Goal: Transaction & Acquisition: Purchase product/service

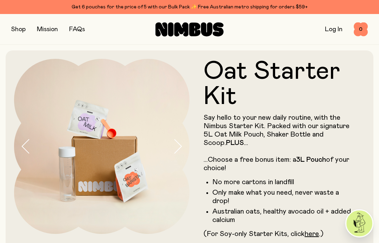
click at [20, 31] on button "button" at bounding box center [18, 30] width 14 height 10
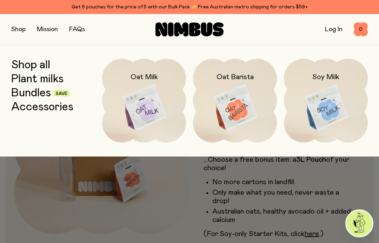
click at [154, 118] on img at bounding box center [144, 108] width 84 height 99
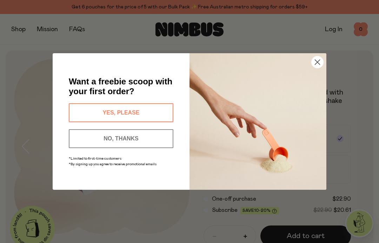
click at [144, 111] on button "YES, PLEASE" at bounding box center [121, 112] width 105 height 19
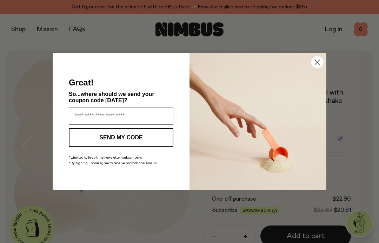
click at [317, 62] on icon "Close dialog" at bounding box center [317, 62] width 5 height 5
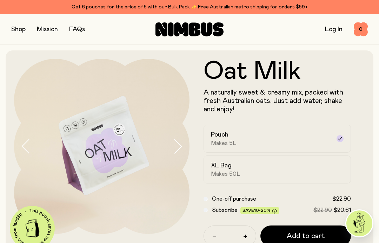
click at [114, 154] on img at bounding box center [101, 146] width 175 height 175
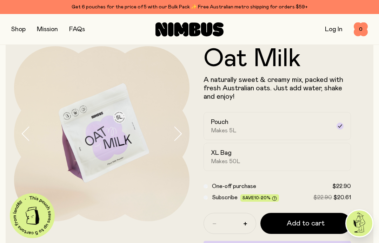
scroll to position [11, 0]
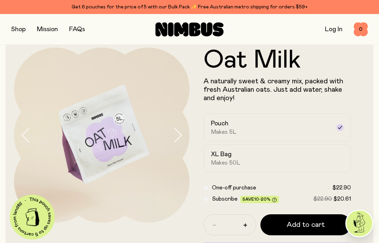
click at [229, 131] on span "Makes 5L" at bounding box center [224, 132] width 26 height 7
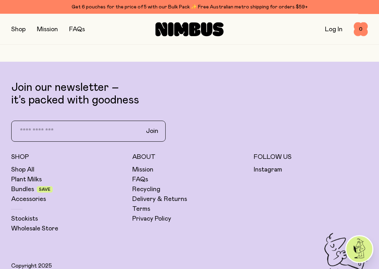
scroll to position [1642, 0]
click at [159, 199] on link "Delivery & Returns" at bounding box center [159, 199] width 55 height 8
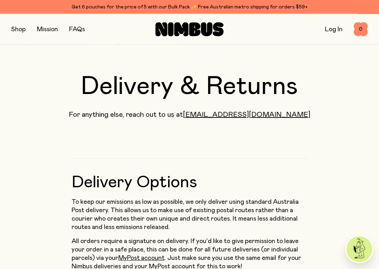
scroll to position [10, 0]
click at [23, 34] on button "button" at bounding box center [18, 30] width 14 height 10
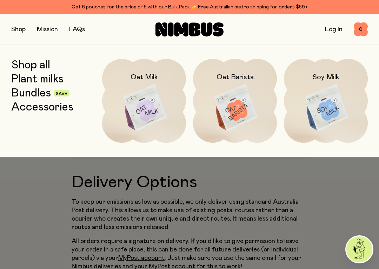
click at [243, 117] on img at bounding box center [235, 108] width 84 height 99
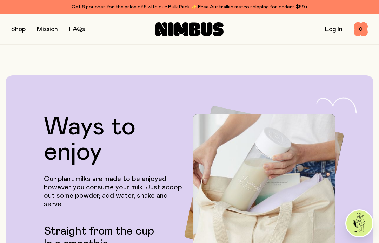
scroll to position [1114, 0]
